Goal: Check status: Check status

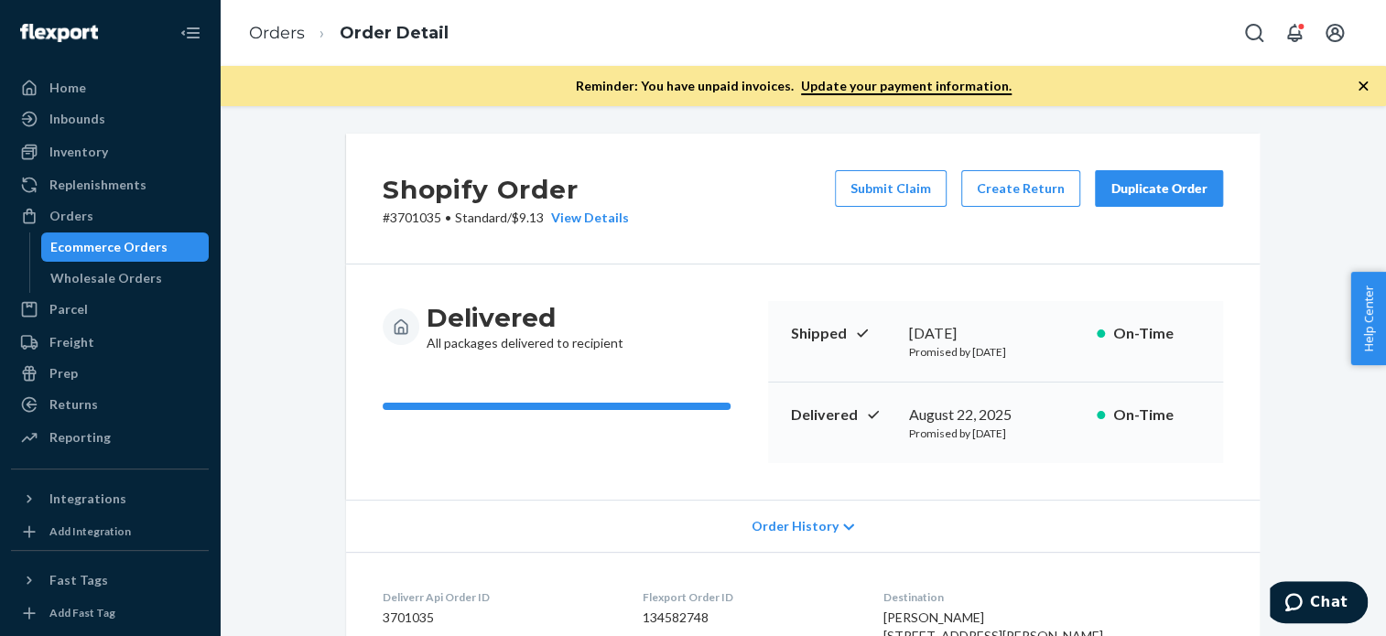
scroll to position [683, 0]
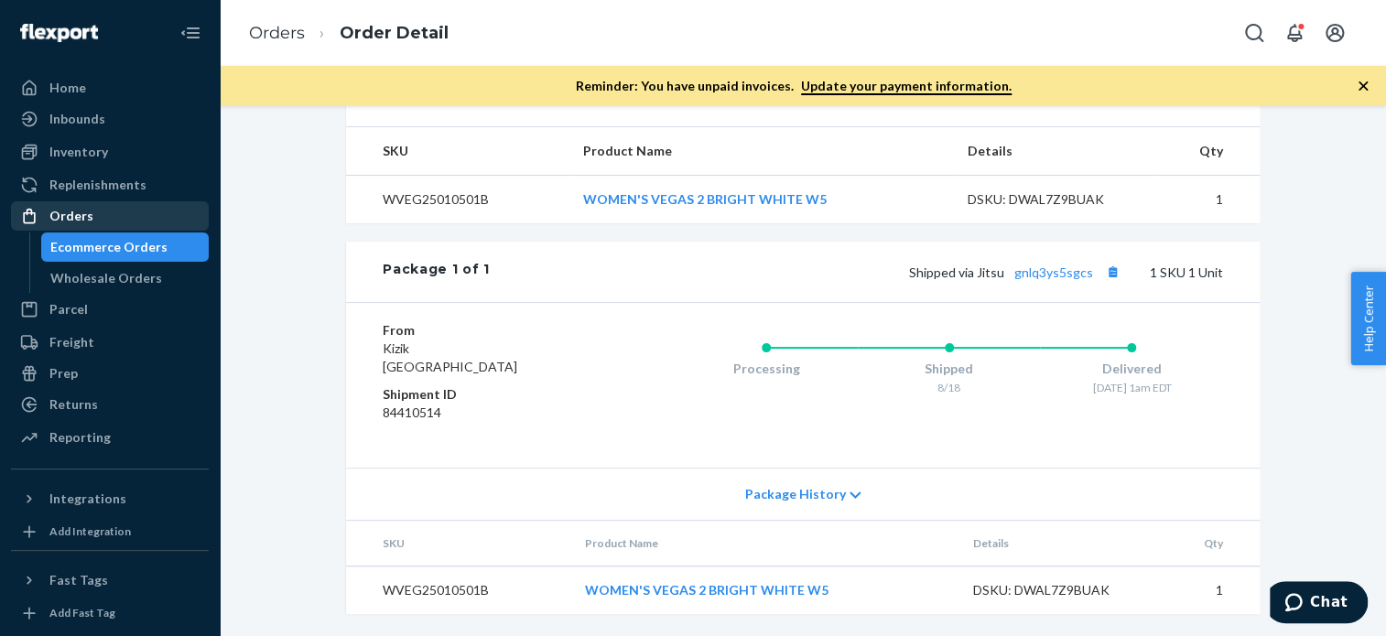
click at [110, 224] on div "Orders" at bounding box center [110, 216] width 194 height 26
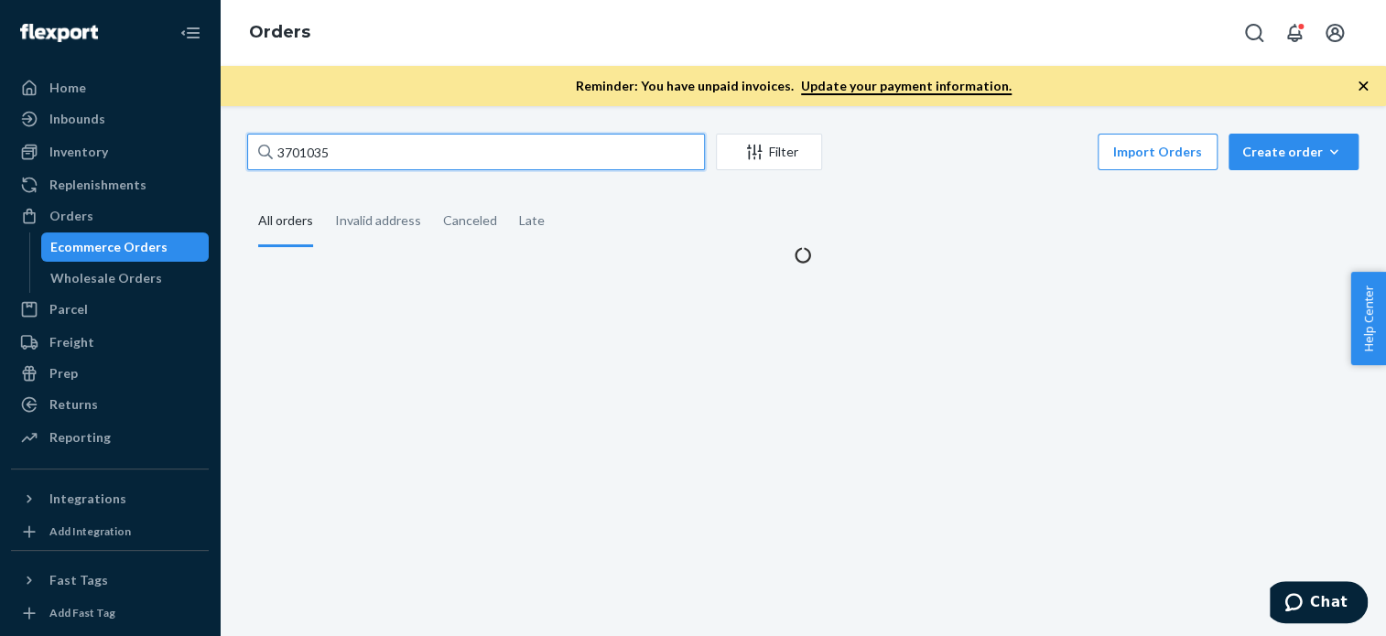
click at [461, 154] on input "3701035" at bounding box center [476, 152] width 458 height 37
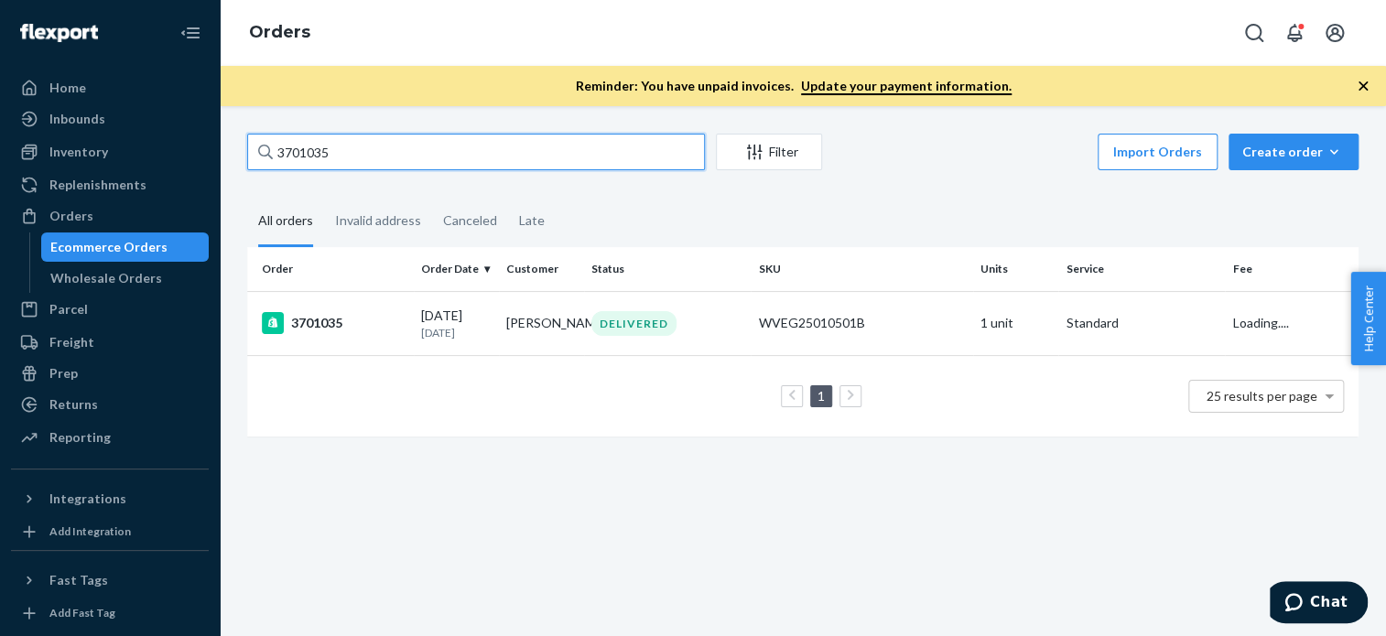
click at [458, 158] on input "3701035" at bounding box center [476, 152] width 458 height 37
click at [461, 157] on input "3701035" at bounding box center [476, 152] width 458 height 37
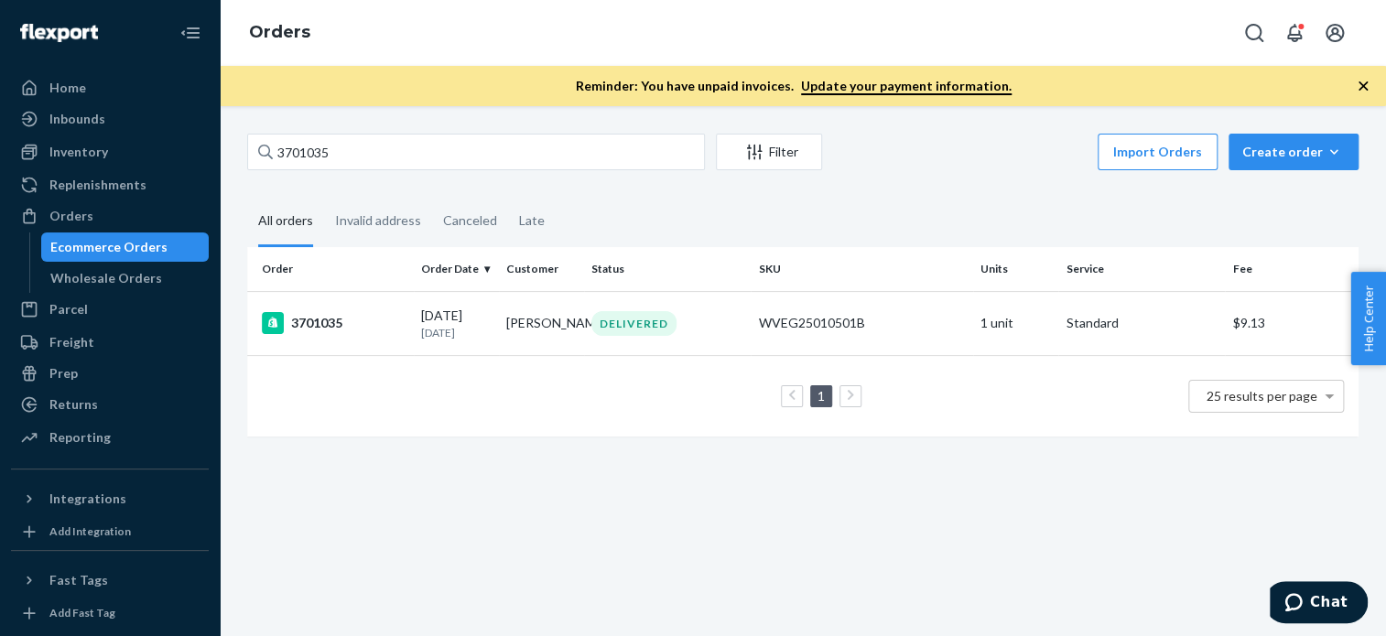
click at [461, 126] on div "3701035 Filter Import Orders Create order Ecommerce order Removal order All ord…" at bounding box center [803, 371] width 1166 height 530
click at [484, 171] on div "3701035 Filter Import Orders Create order Ecommerce order Removal order" at bounding box center [803, 154] width 1112 height 41
click at [489, 170] on div "3701035 Filter Import Orders Create order Ecommerce order Removal order" at bounding box center [803, 154] width 1112 height 41
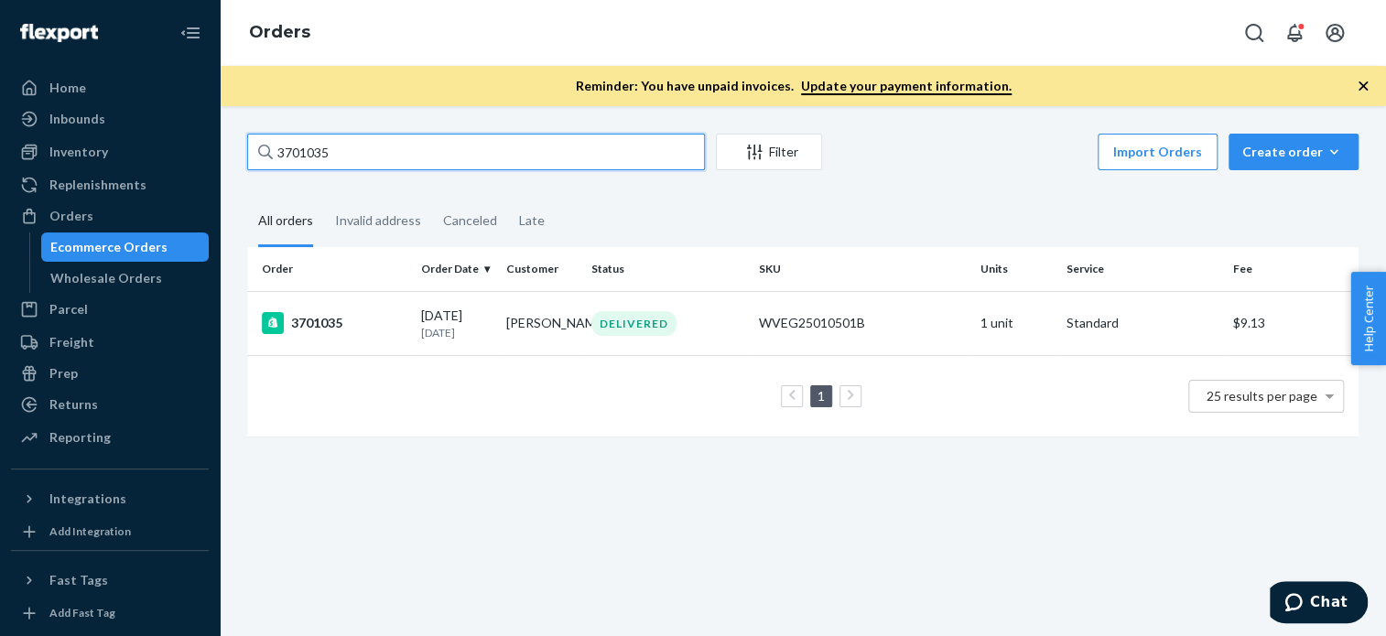
click at [494, 150] on input "3701035" at bounding box center [476, 152] width 458 height 37
paste input "689910"
type input "3689910"
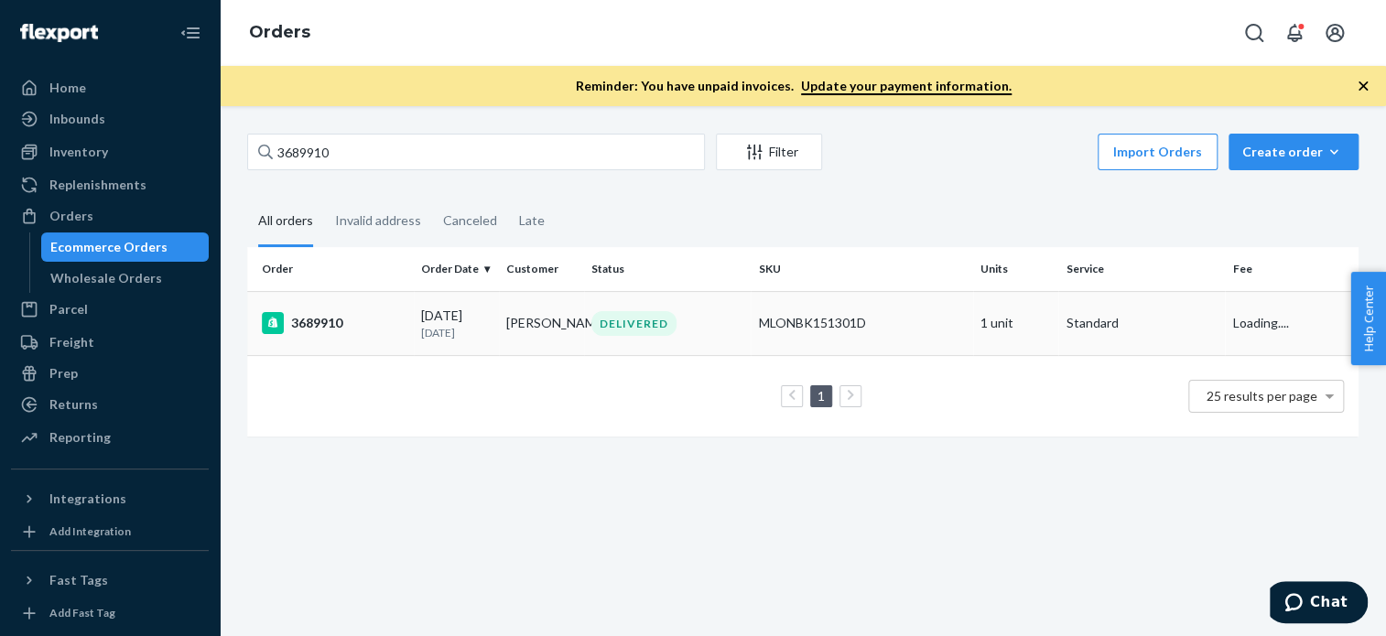
click at [325, 332] on div "3689910" at bounding box center [334, 323] width 145 height 22
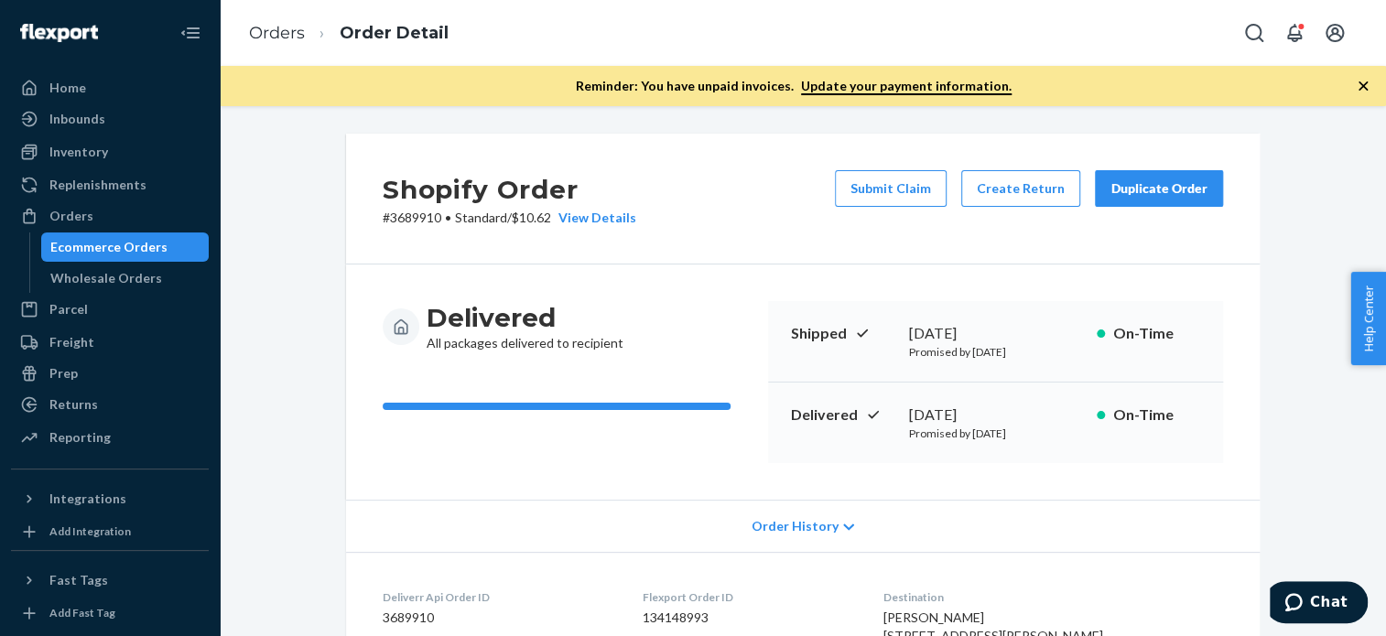
scroll to position [683, 0]
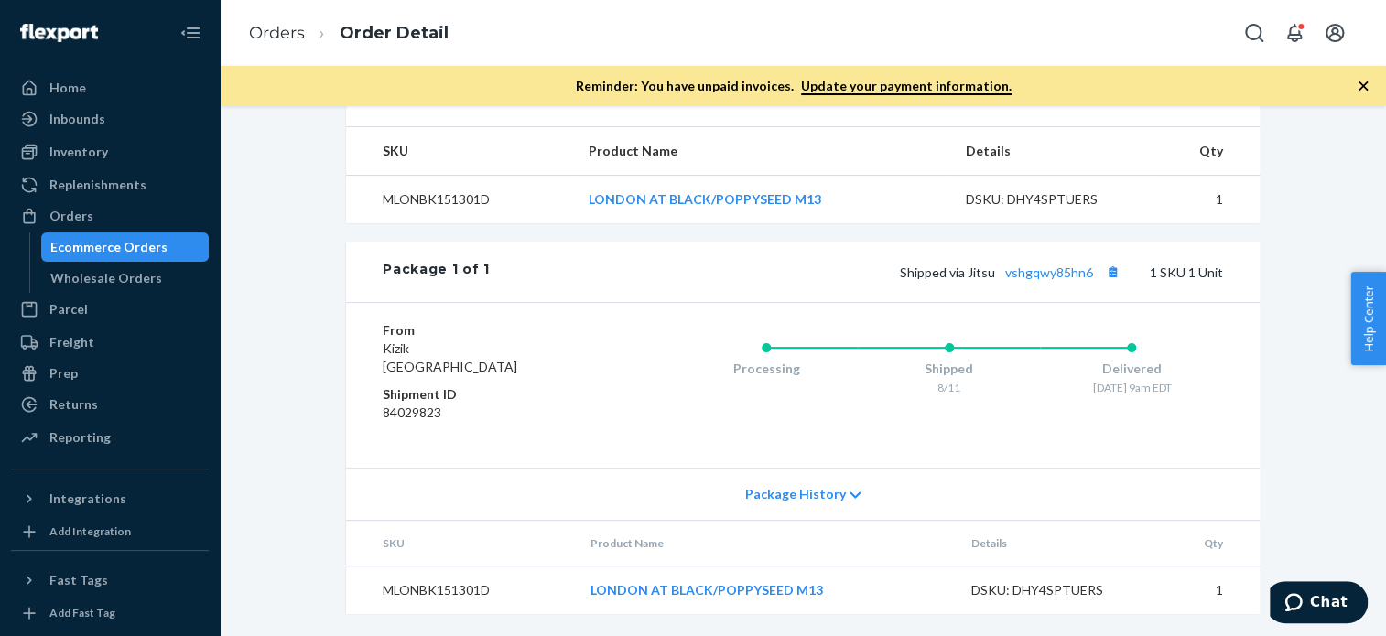
click at [729, 183] on td "LONDON AT BLACK/POPPYSEED M13" at bounding box center [762, 200] width 377 height 49
click at [732, 192] on td "LONDON AT BLACK/POPPYSEED M13" at bounding box center [762, 200] width 377 height 49
click at [732, 197] on link "LONDON AT BLACK/POPPYSEED M13" at bounding box center [705, 199] width 233 height 16
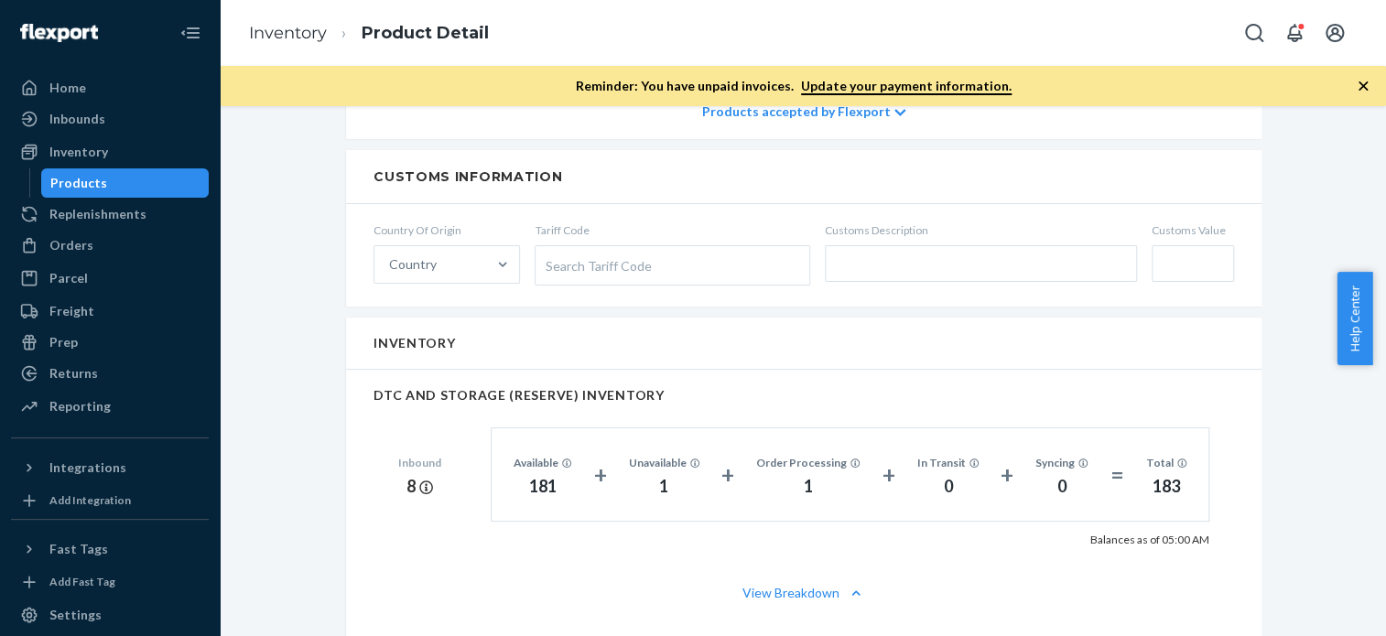
scroll to position [1079, 0]
drag, startPoint x: 110, startPoint y: 149, endPoint x: 159, endPoint y: 184, distance: 60.5
click at [110, 149] on div "Inventory" at bounding box center [110, 152] width 194 height 26
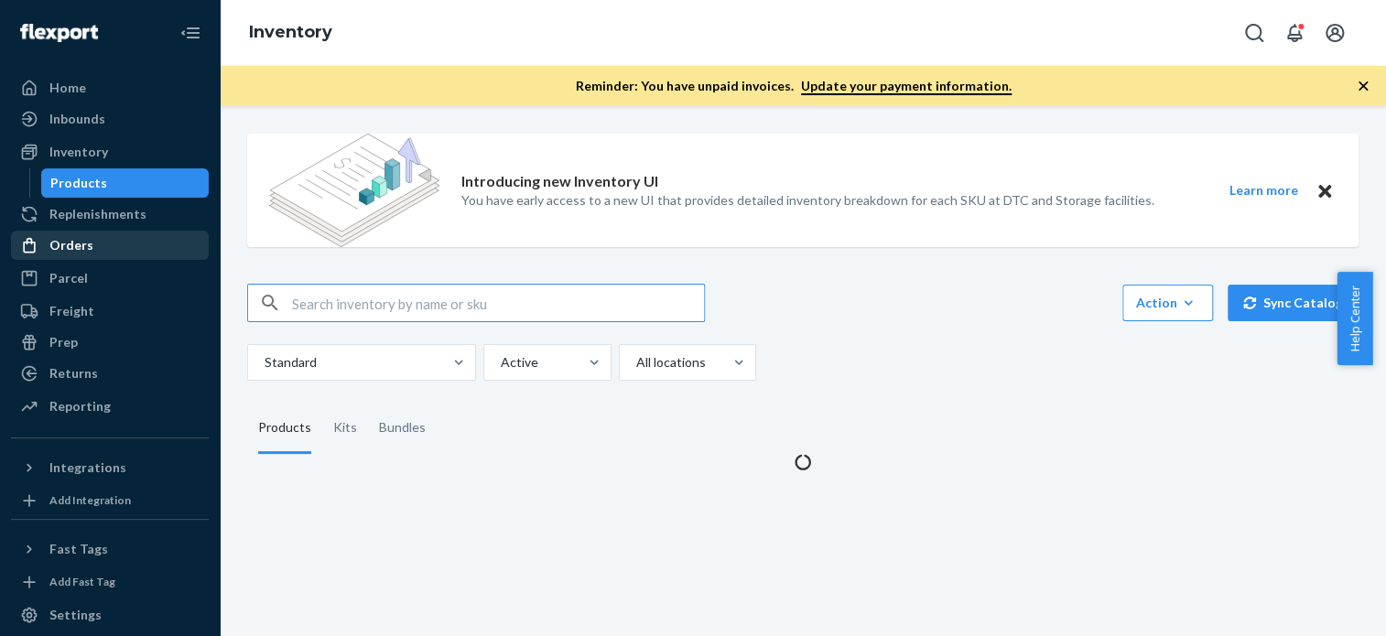
click at [113, 233] on div "Orders" at bounding box center [110, 246] width 194 height 26
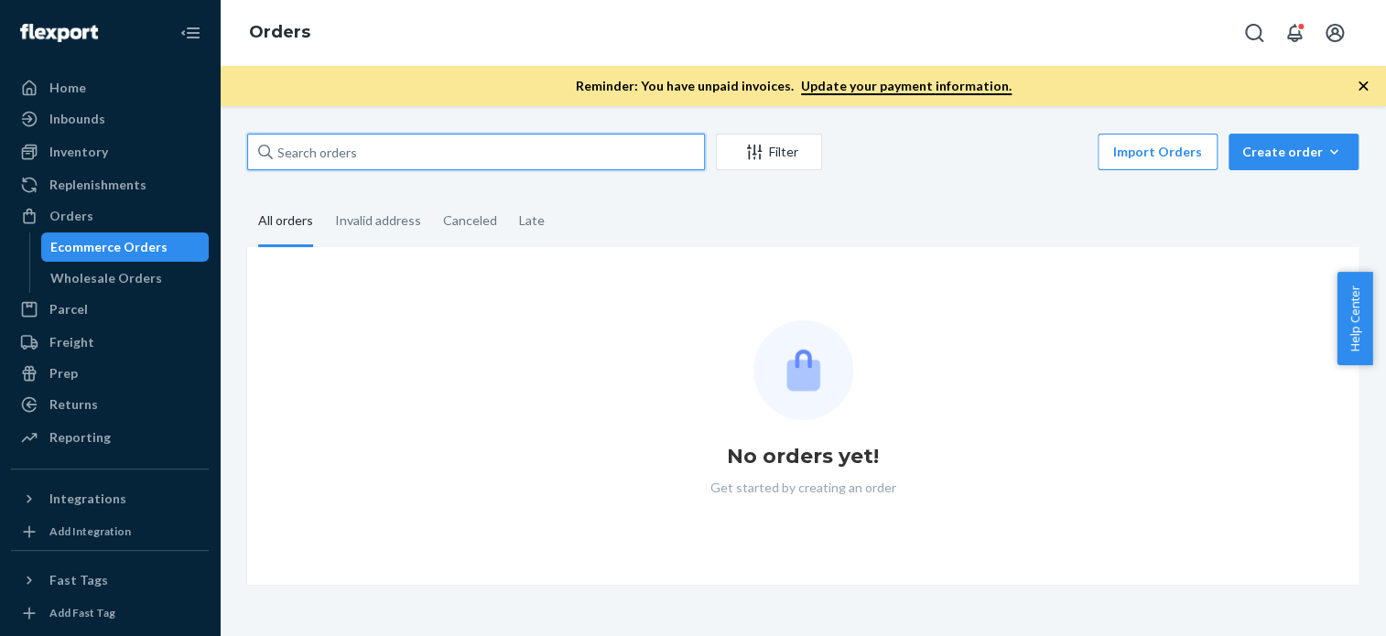
click at [505, 157] on input "text" at bounding box center [476, 152] width 458 height 37
paste input "3686367"
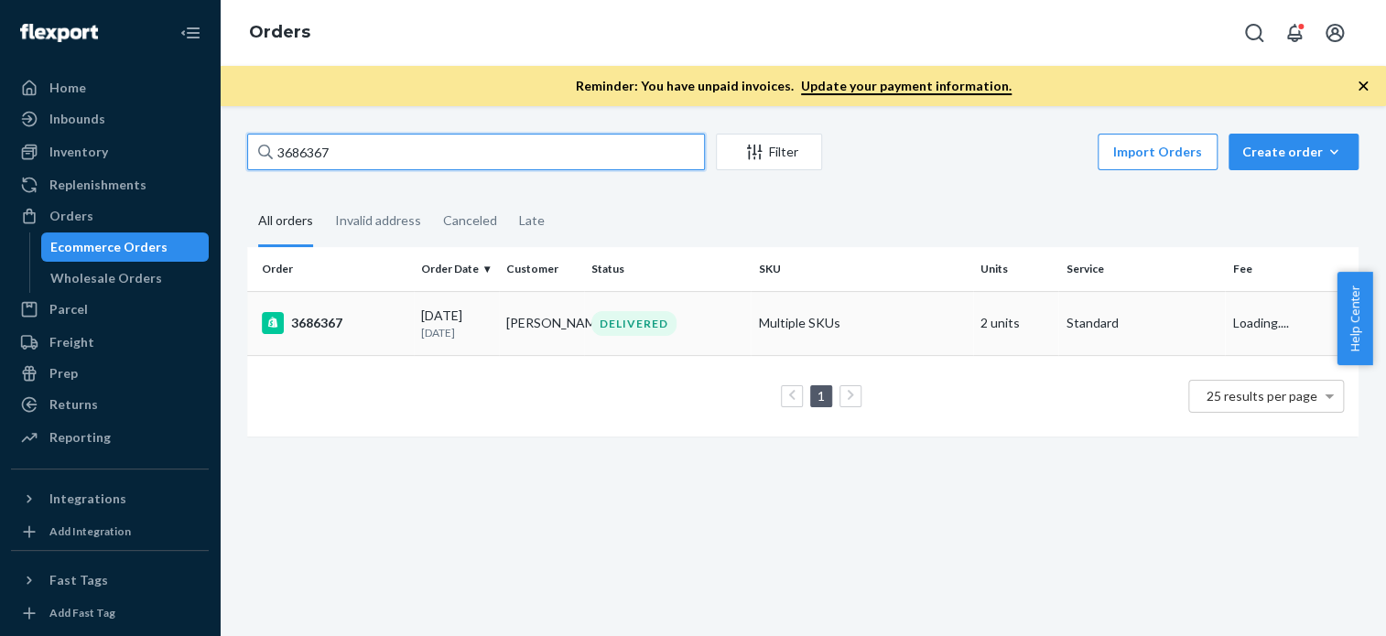
type input "3686367"
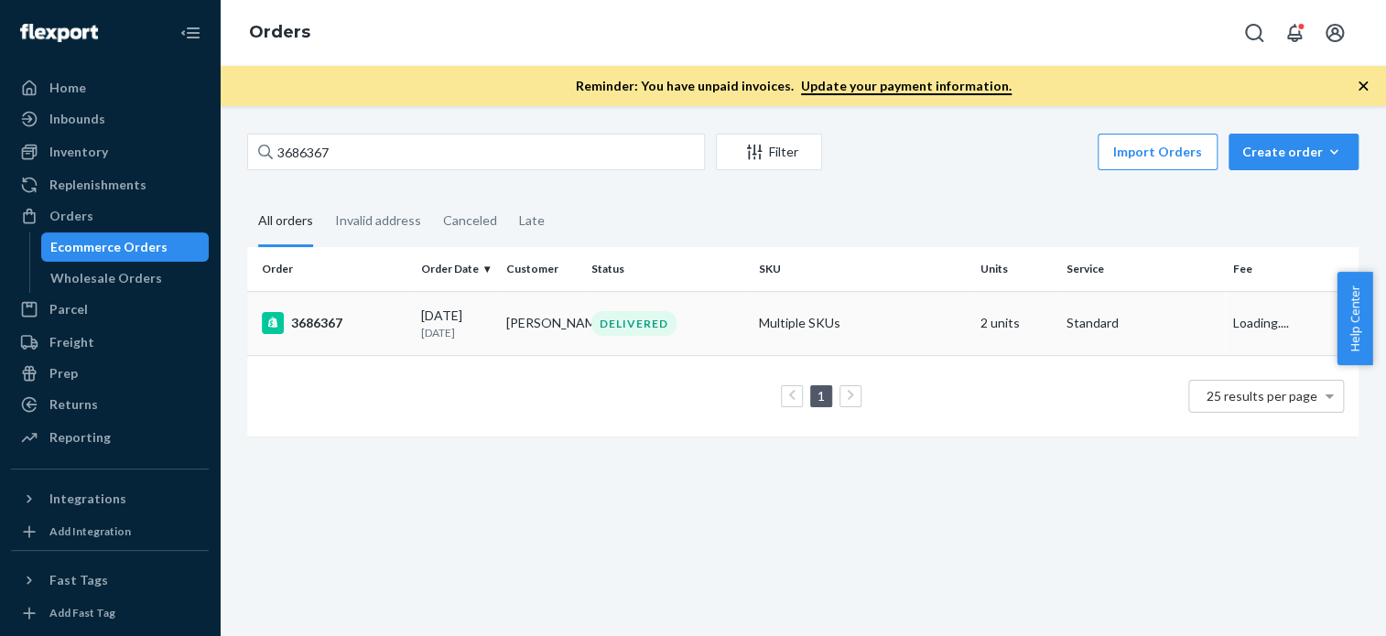
click at [318, 321] on div "3686367" at bounding box center [334, 323] width 145 height 22
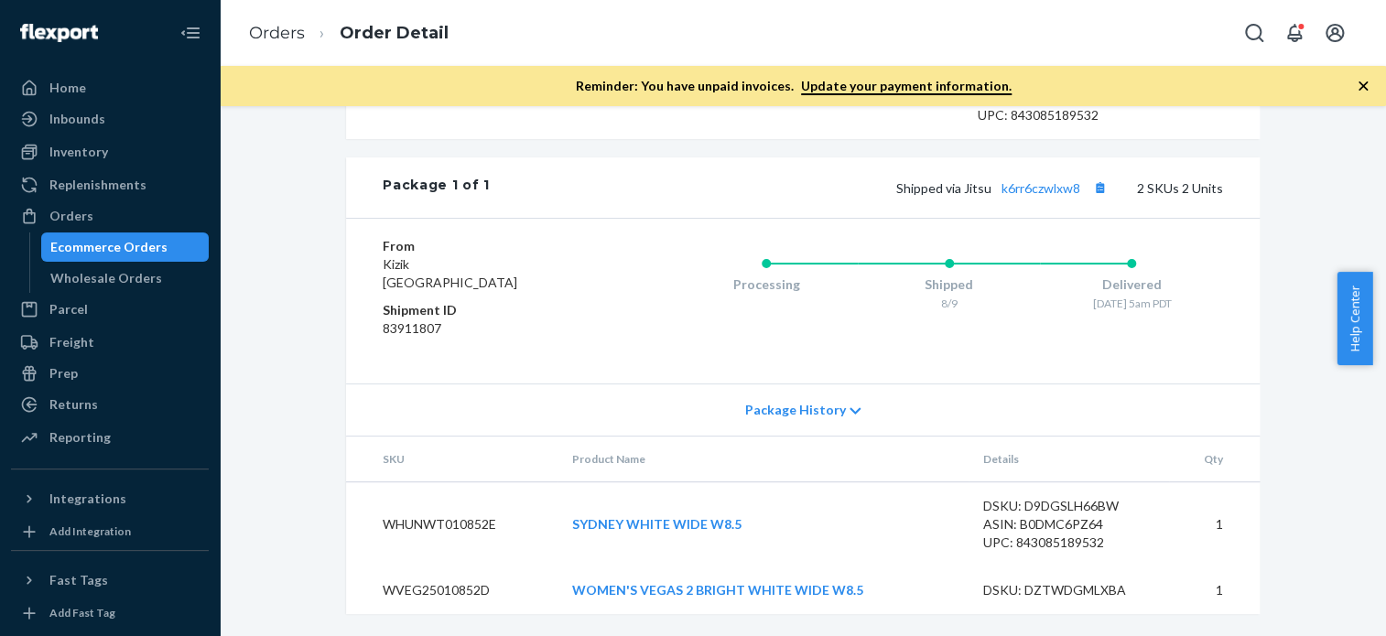
scroll to position [801, 0]
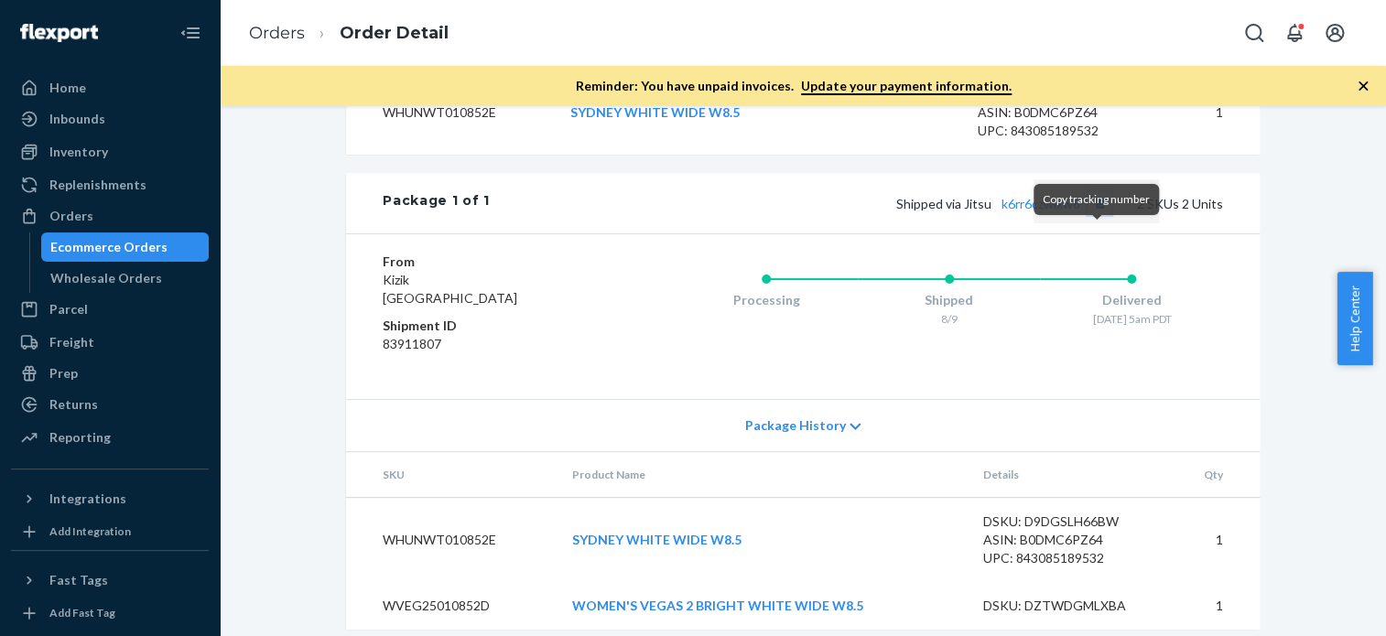
drag, startPoint x: 1095, startPoint y: 237, endPoint x: 1004, endPoint y: 224, distance: 91.5
click at [1094, 215] on button "Copy tracking number" at bounding box center [1100, 203] width 24 height 24
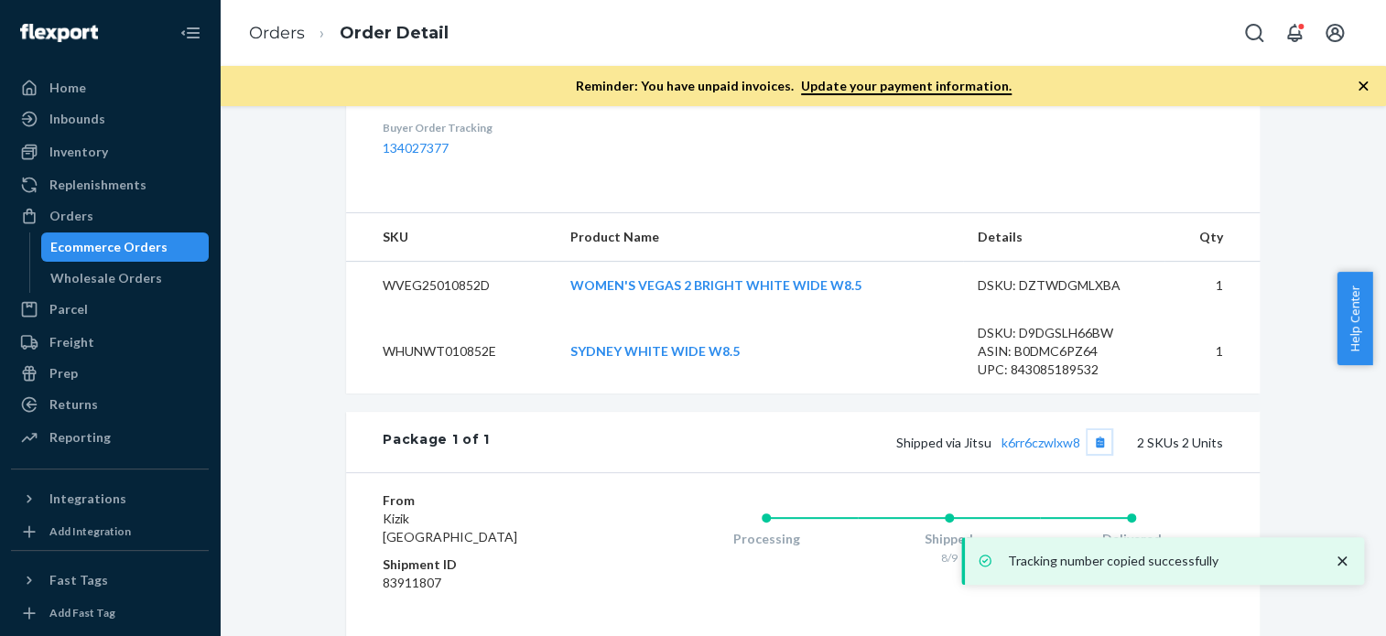
scroll to position [474, 0]
